Goal: Find specific page/section: Find specific page/section

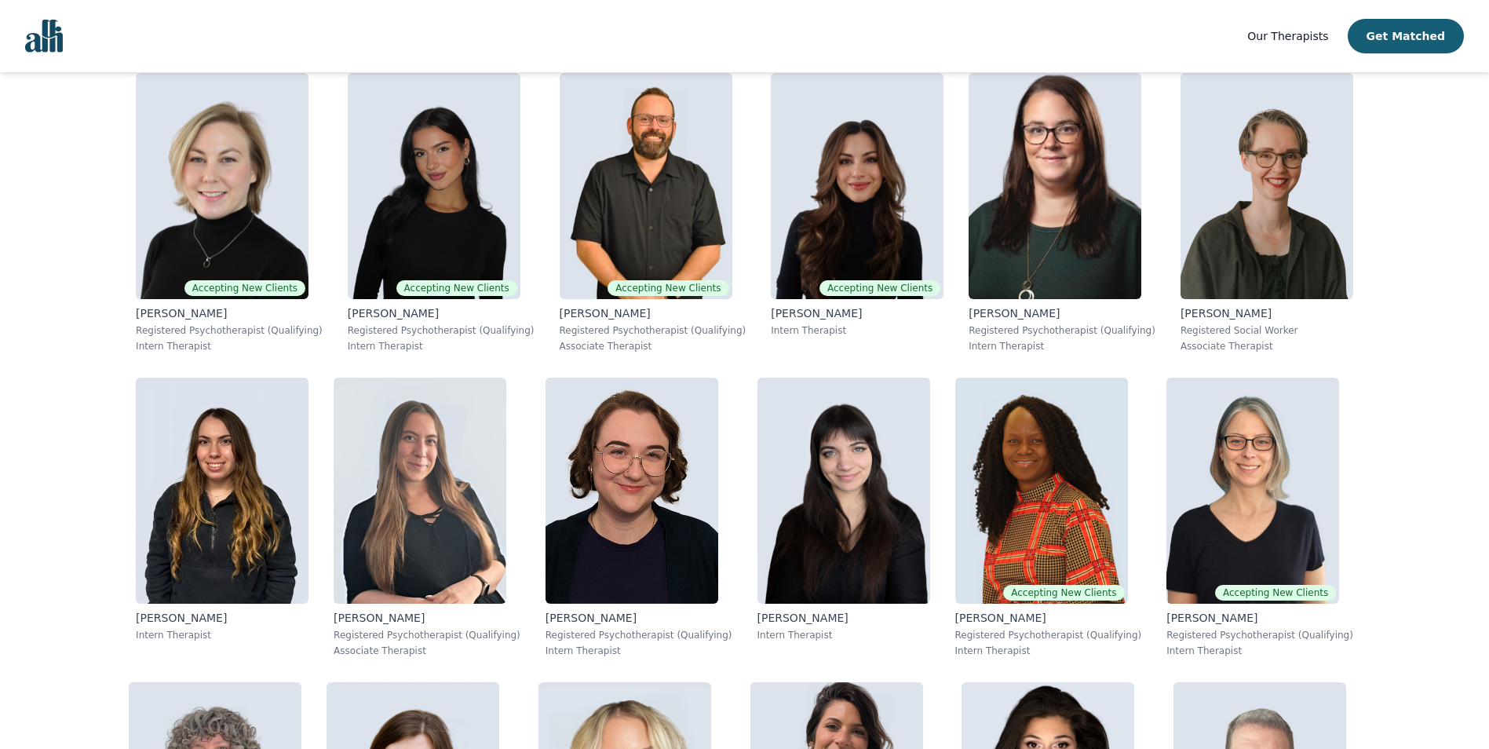
scroll to position [148, 0]
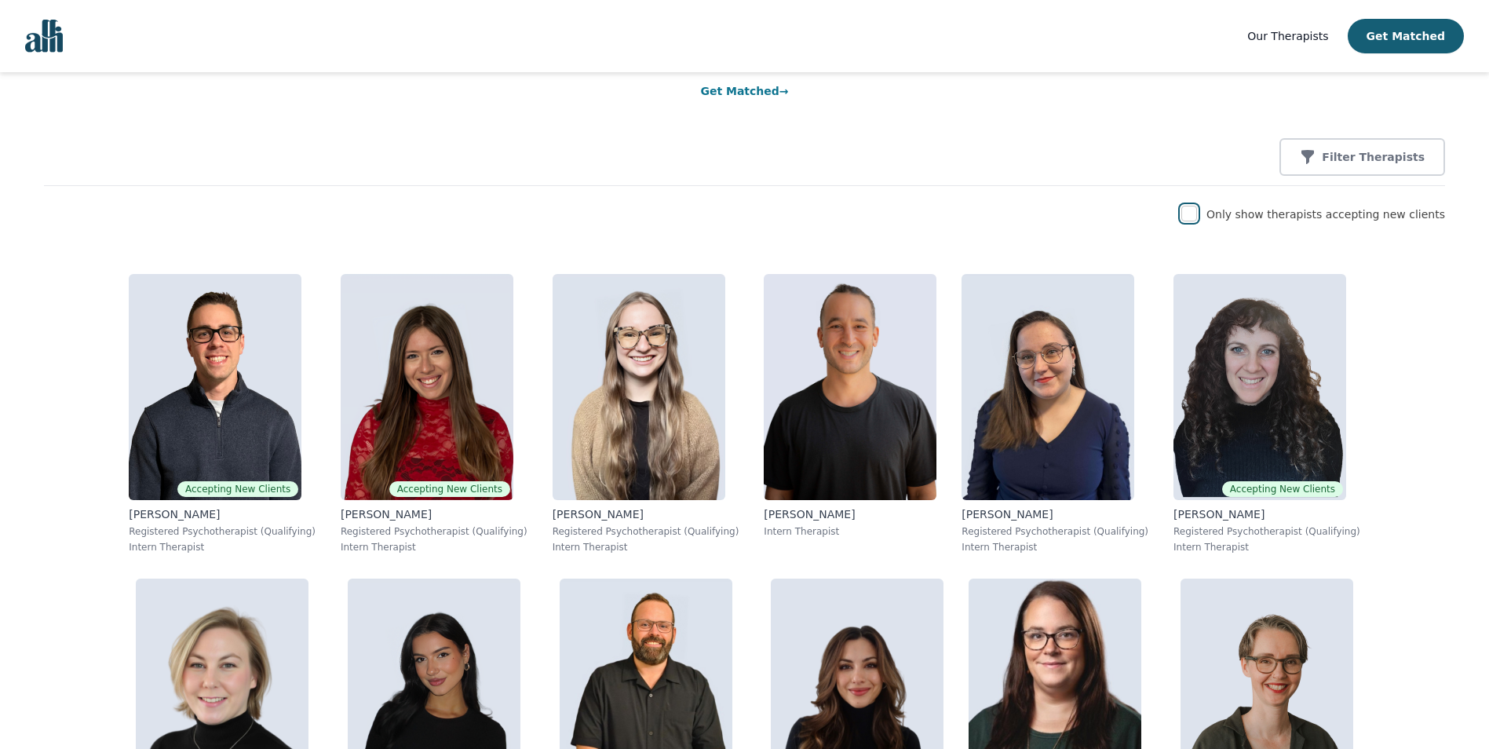
click at [1197, 216] on input "checkbox" at bounding box center [1189, 214] width 16 height 16
checkbox input "true"
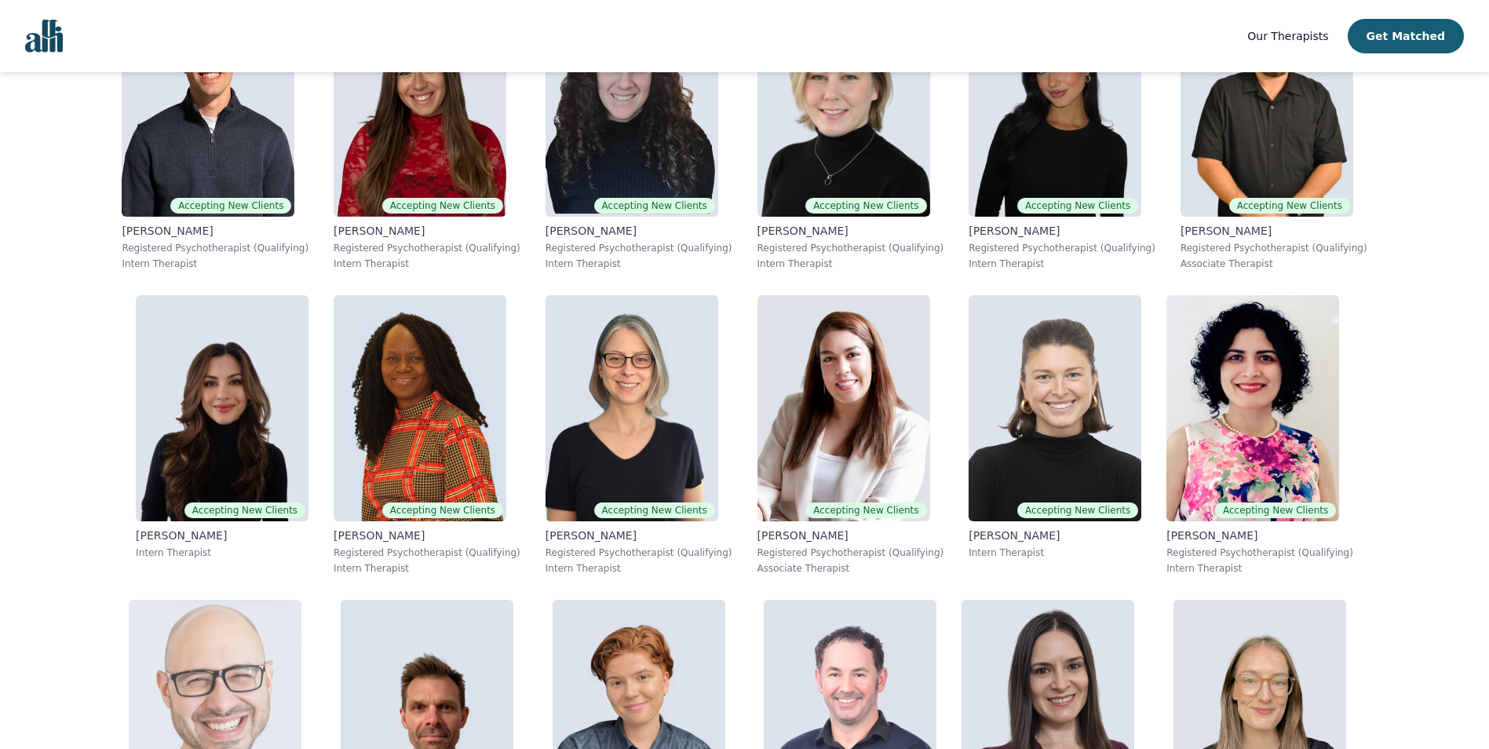
scroll to position [430, 0]
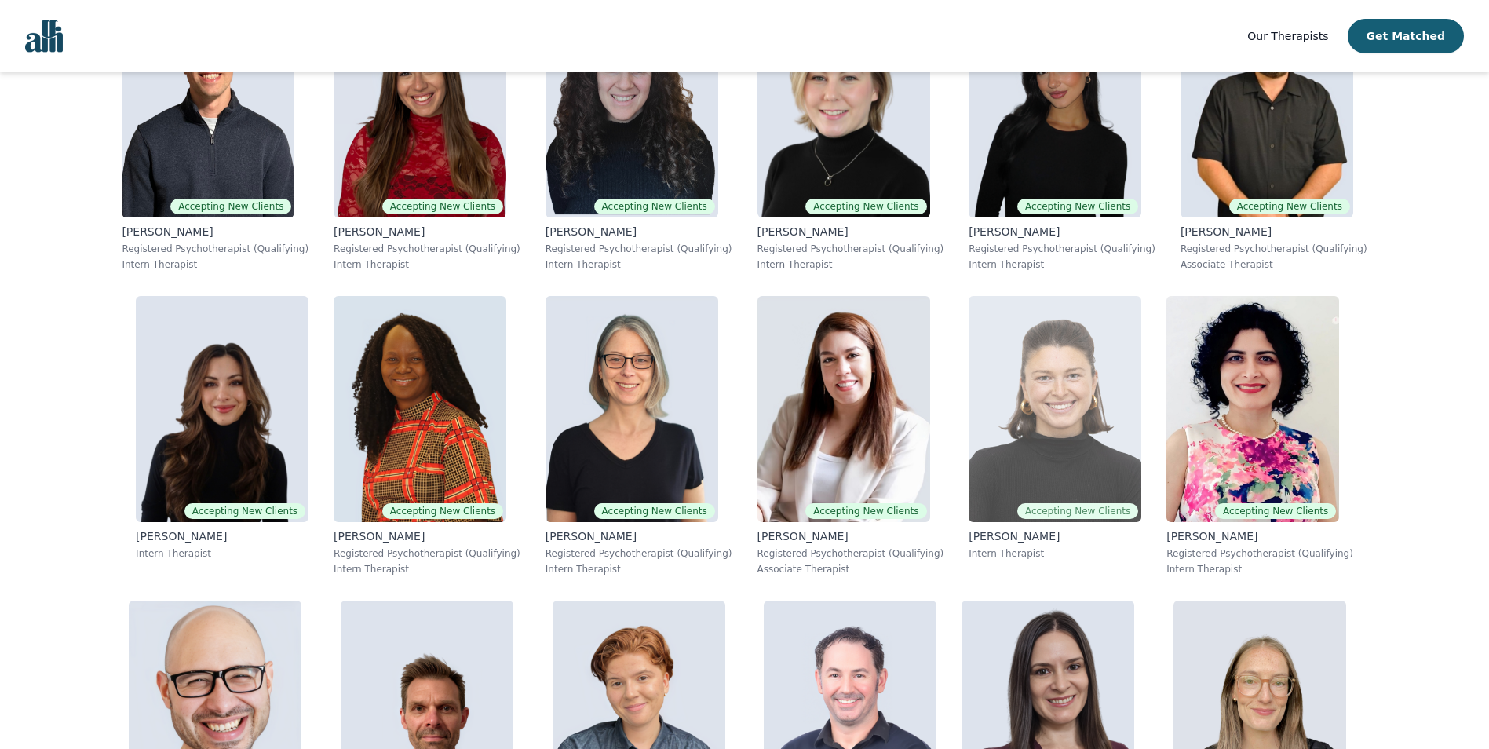
click at [969, 536] on p "[PERSON_NAME]" at bounding box center [1055, 536] width 173 height 16
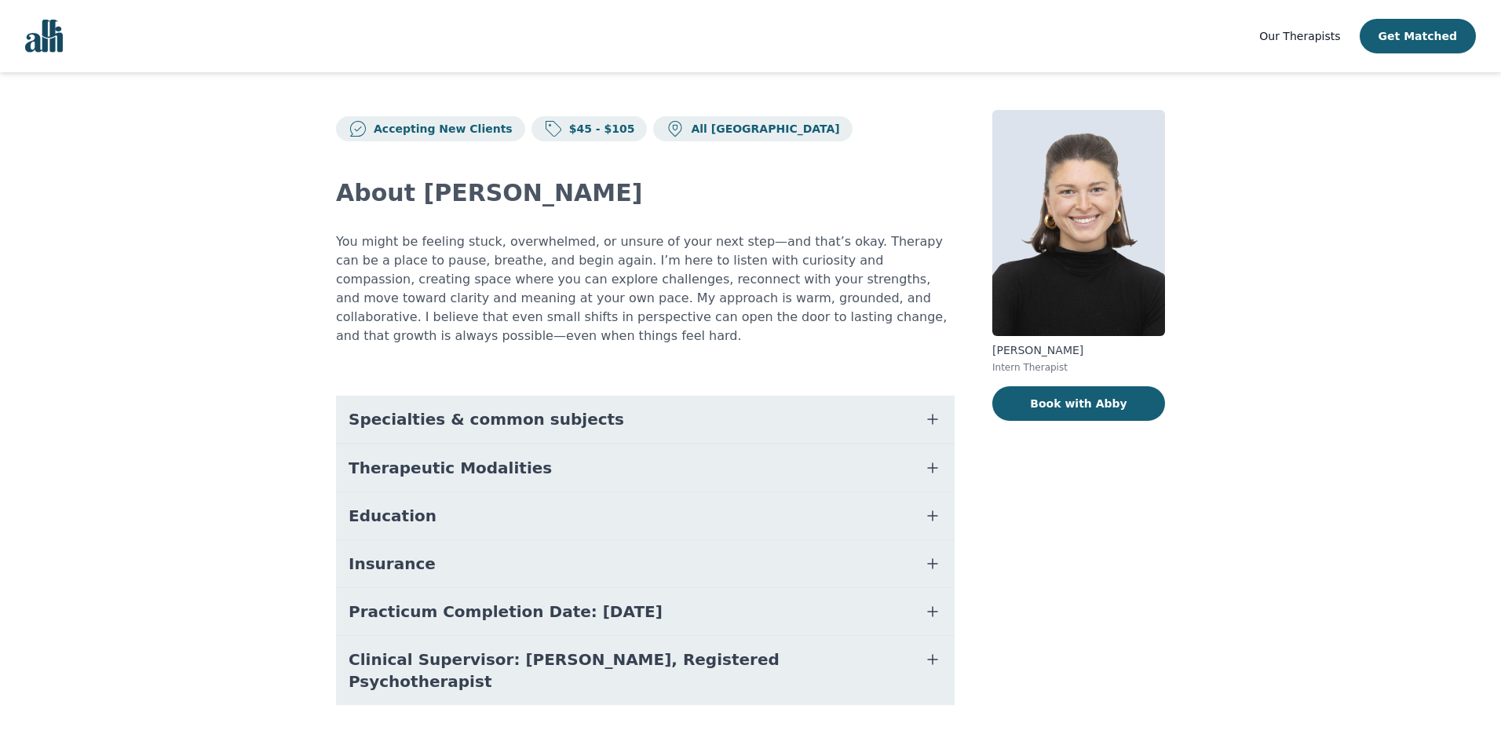
click at [935, 511] on icon "button" at bounding box center [932, 515] width 9 height 9
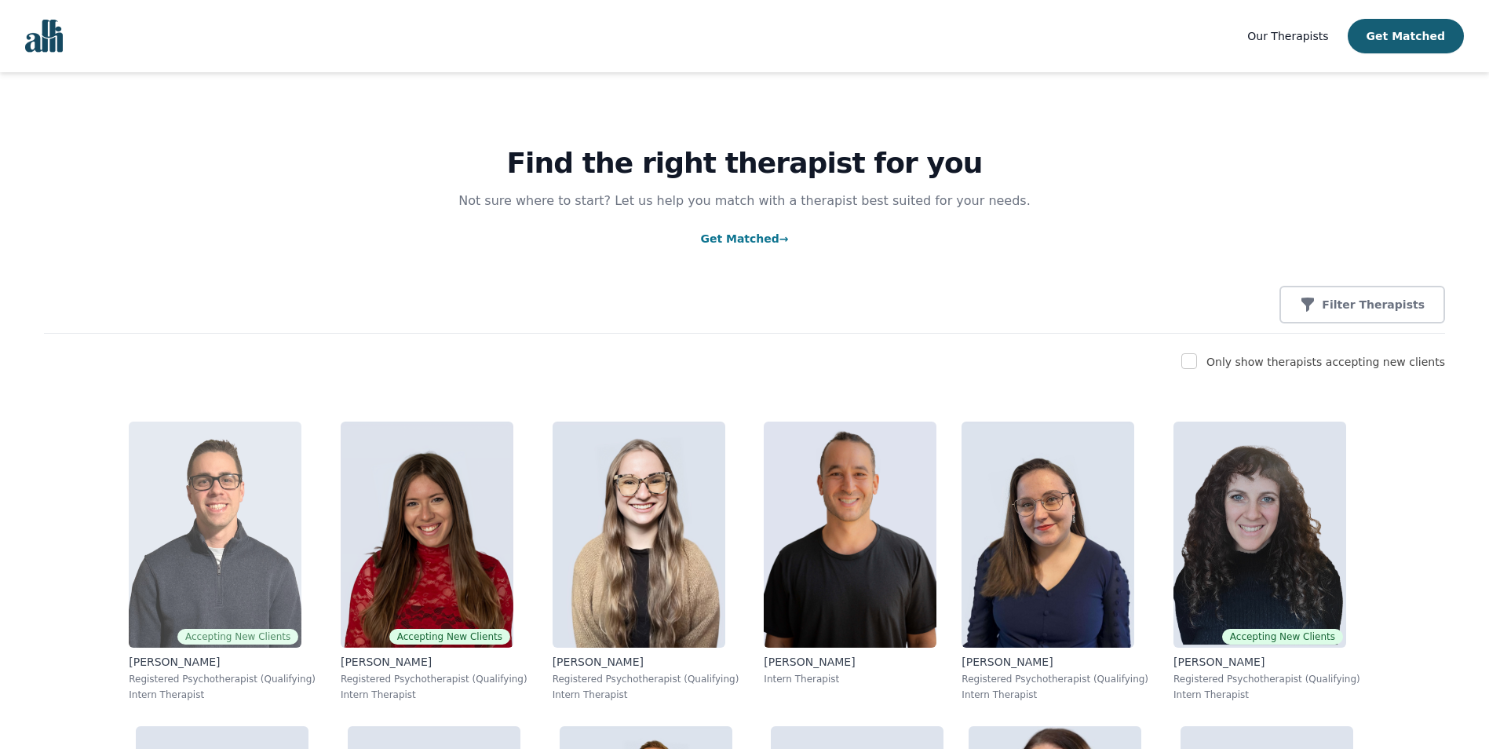
click at [129, 604] on img at bounding box center [215, 535] width 173 height 226
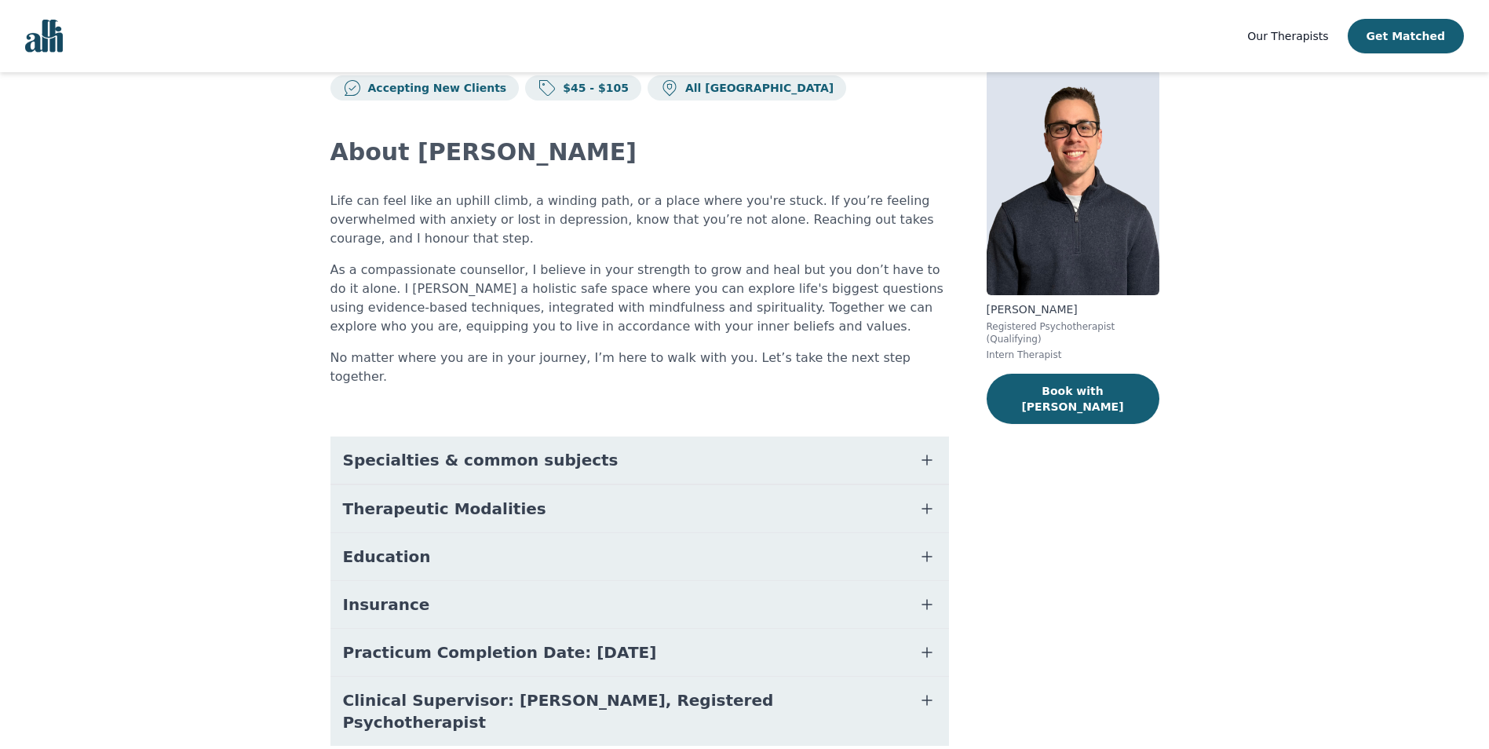
scroll to position [72, 0]
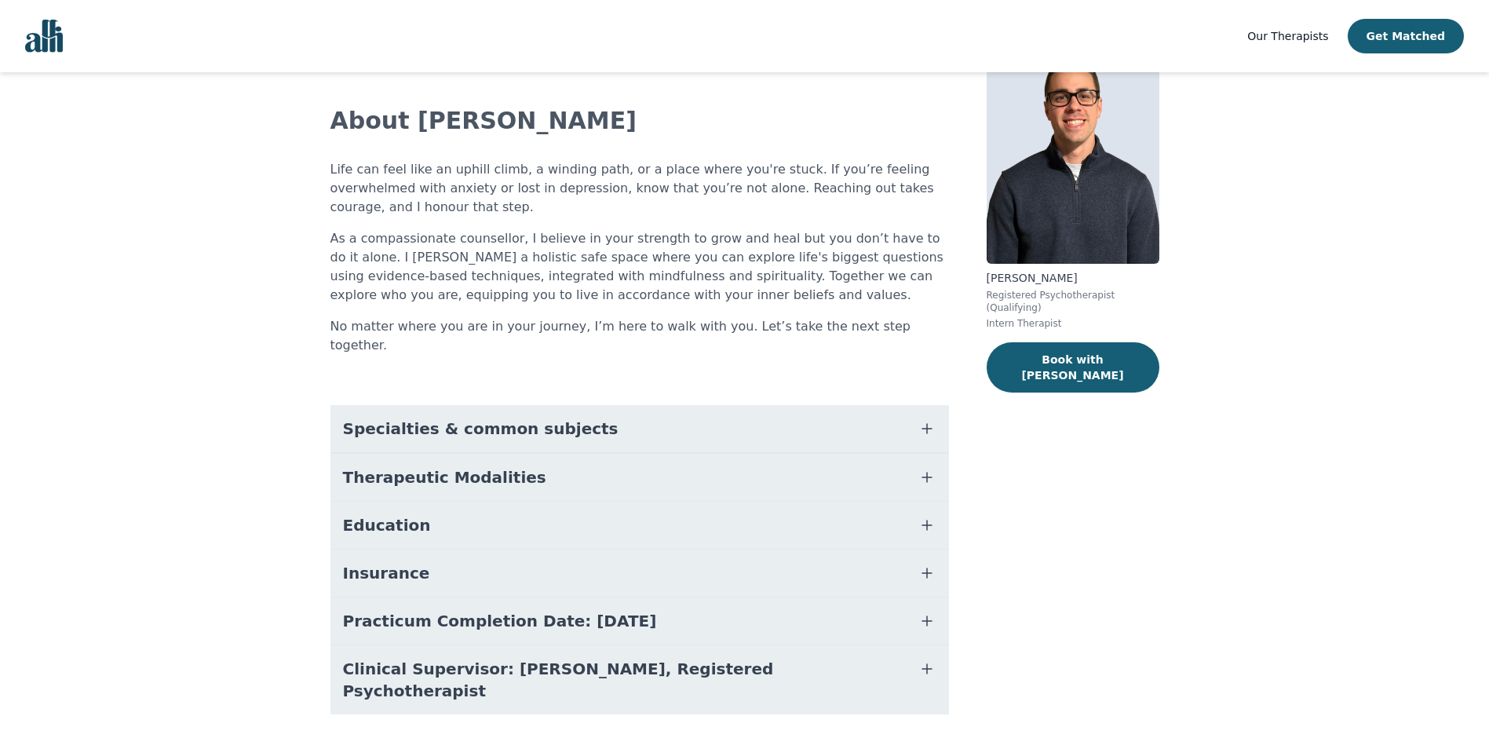
click at [926, 520] on icon "button" at bounding box center [926, 524] width 9 height 9
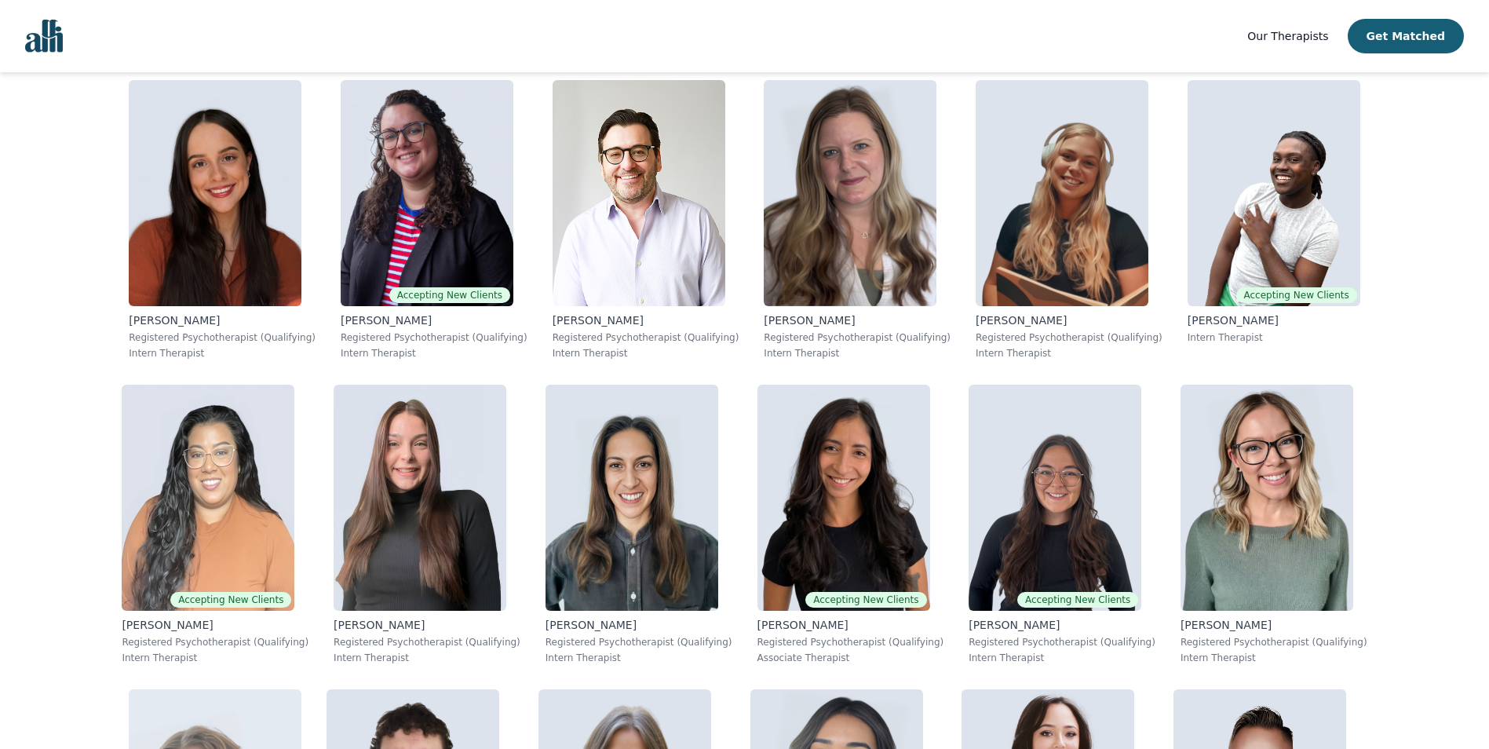
scroll to position [6741, 0]
